Goal: Check status: Check status

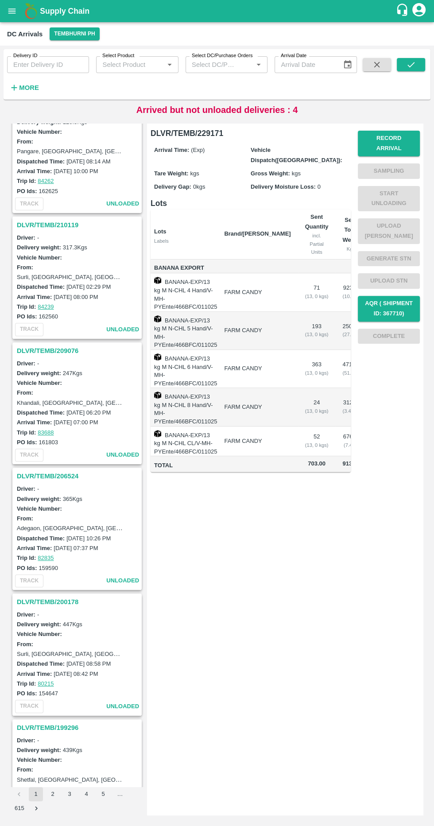
scroll to position [1717, 0]
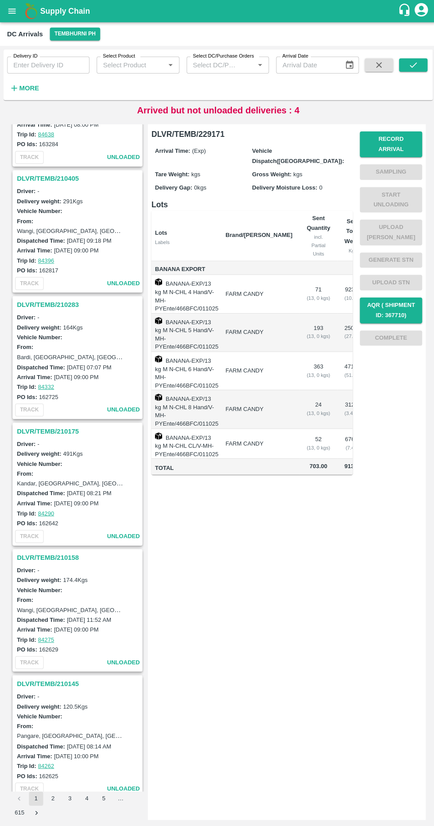
click at [14, 85] on icon "button" at bounding box center [15, 88] width 6 height 6
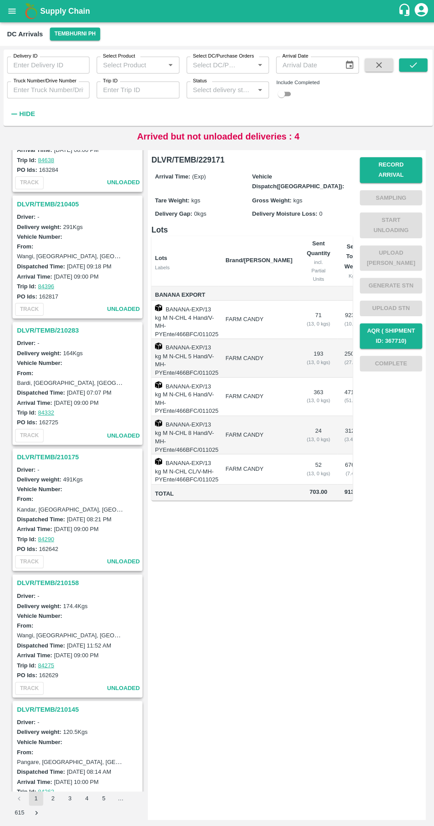
click at [20, 86] on input "Truck Number/Drive Number" at bounding box center [48, 89] width 82 height 17
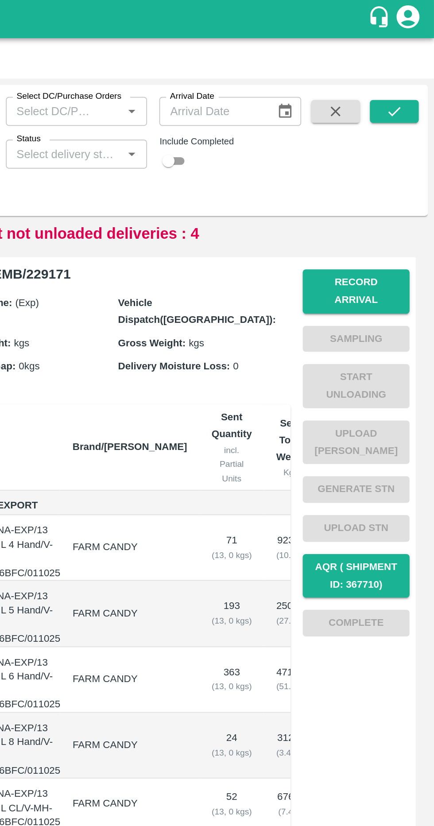
type input "5926"
click at [416, 69] on button "submit" at bounding box center [411, 64] width 28 height 13
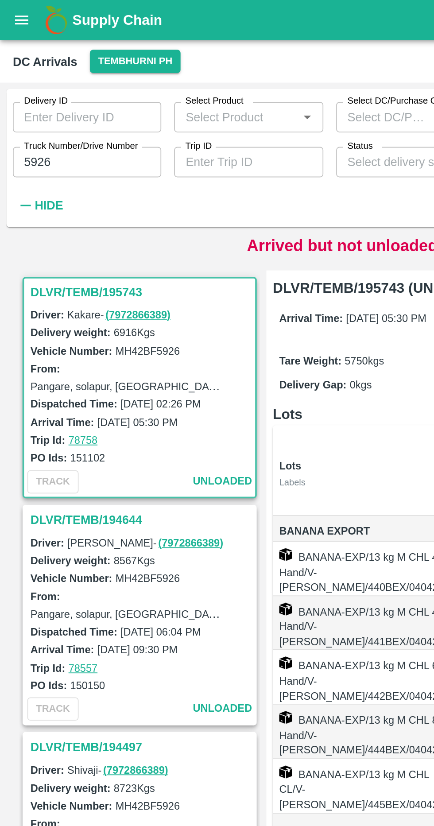
click at [59, 87] on input "5926" at bounding box center [48, 89] width 82 height 17
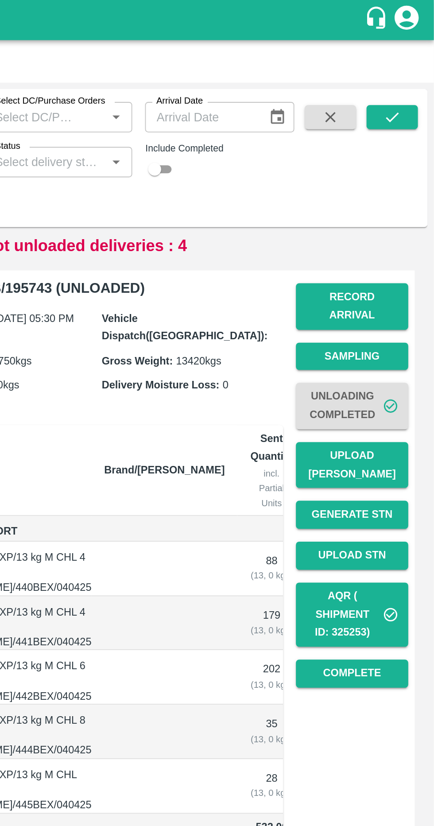
click at [380, 64] on icon "button" at bounding box center [377, 65] width 10 height 10
